Goal: Find specific page/section: Find specific page/section

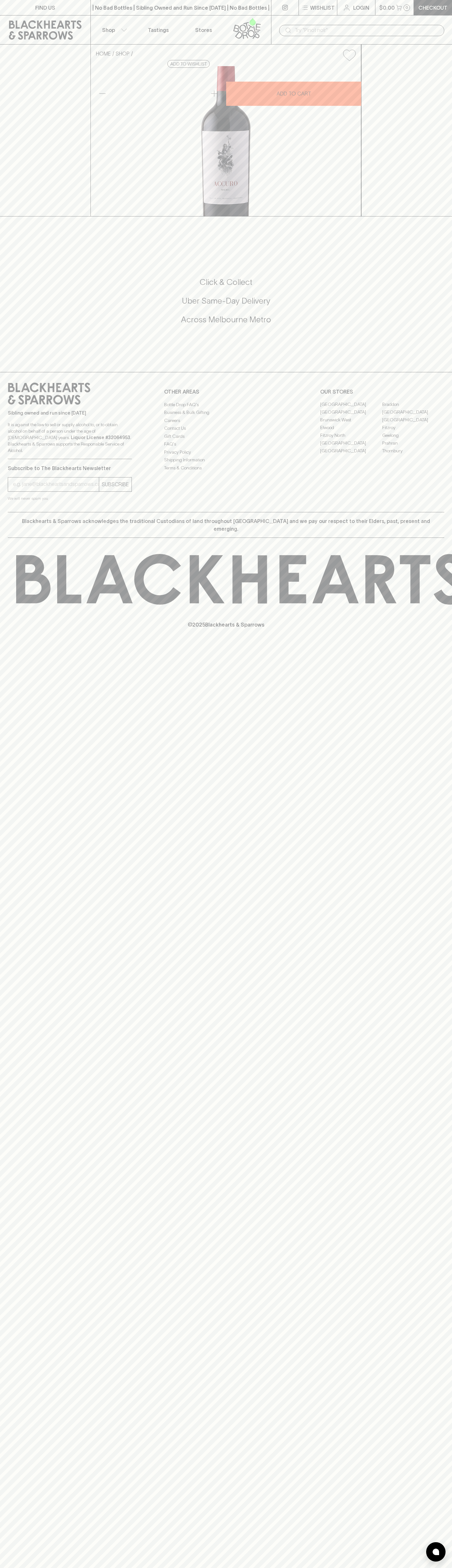
click at [77, 9] on link "FIND US" at bounding box center [45, 7] width 90 height 15
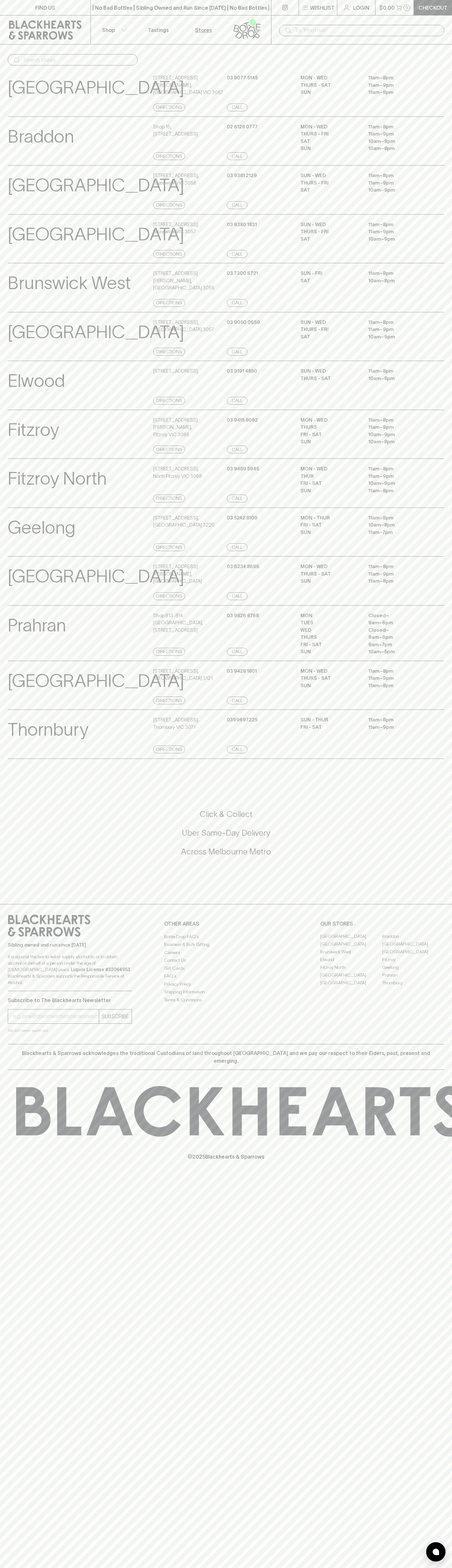
click at [426, 1567] on html "FIND US | No Bad Bottles | Sibling Owned and Run Since 2006 | No Bad Bottles | …" at bounding box center [226, 784] width 452 height 1568
click at [7, 284] on div "Brunswick West View Store Details 42 Grantham St , Brunswick West VIC 3055 Dire…" at bounding box center [226, 287] width 452 height 49
